Goal: Navigation & Orientation: Find specific page/section

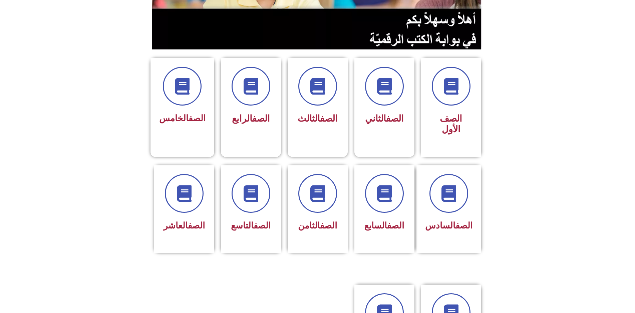
scroll to position [133, 0]
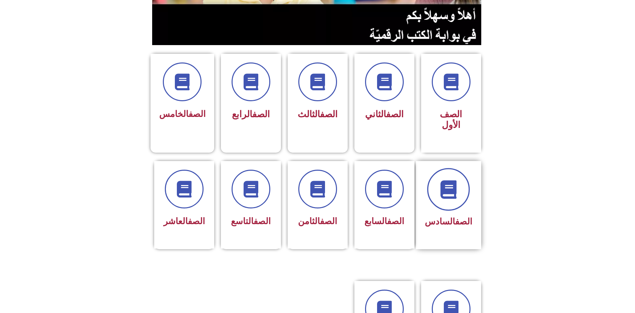
click at [452, 169] on span at bounding box center [448, 189] width 43 height 43
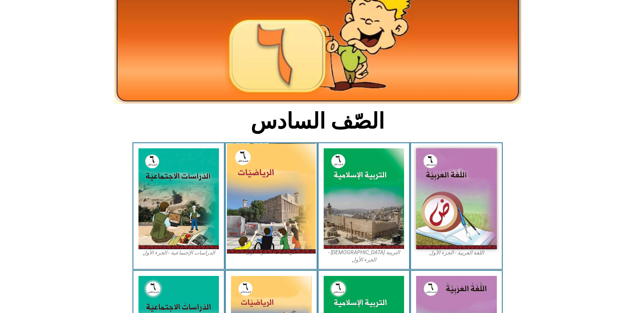
scroll to position [100, 0]
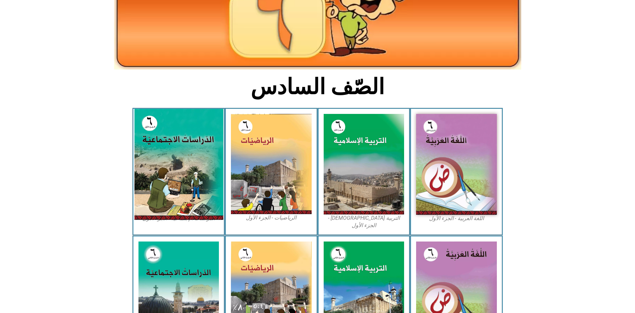
click at [166, 152] on img at bounding box center [178, 164] width 89 height 111
